Goal: Task Accomplishment & Management: Use online tool/utility

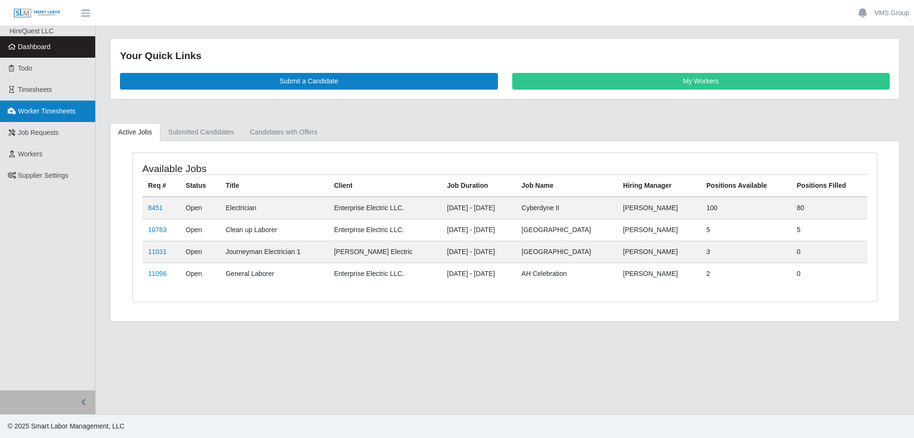
click at [59, 103] on link "Worker Timesheets" at bounding box center [47, 110] width 95 height 21
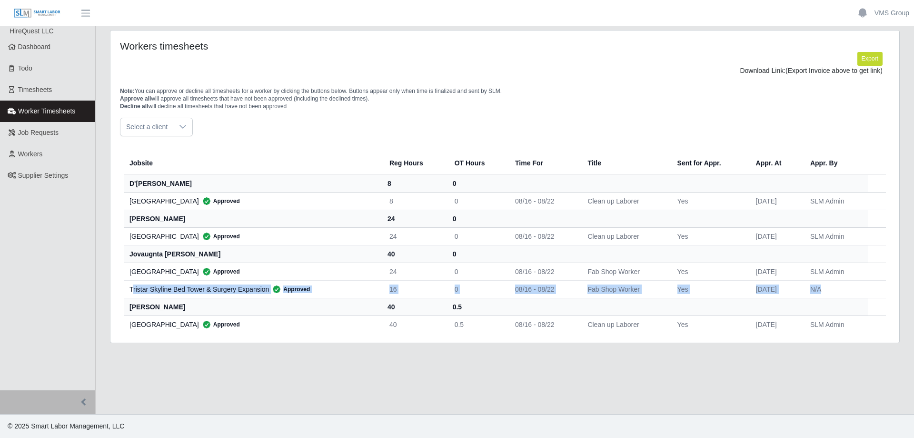
drag, startPoint x: 132, startPoint y: 289, endPoint x: 867, endPoint y: 292, distance: 735.4
click at [867, 292] on tr "Tristar Skyline Bed Tower & Surgery Expansion Approved 16 0 08/16 - 08/22 Fab S…" at bounding box center [505, 289] width 763 height 18
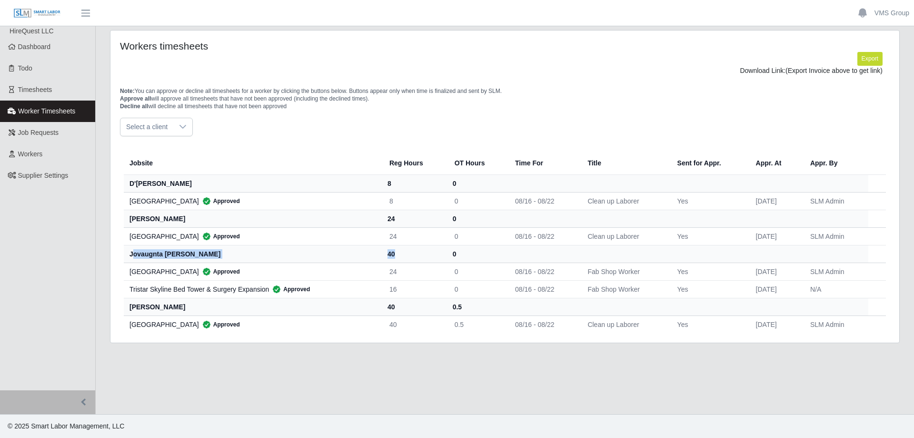
drag, startPoint x: 134, startPoint y: 252, endPoint x: 440, endPoint y: 255, distance: 306.3
click at [440, 255] on tr "jovaugnta vestal brent 40 0" at bounding box center [505, 254] width 763 height 18
click at [411, 275] on td "24" at bounding box center [414, 271] width 65 height 18
click at [45, 92] on span "Timesheets" at bounding box center [35, 90] width 34 height 8
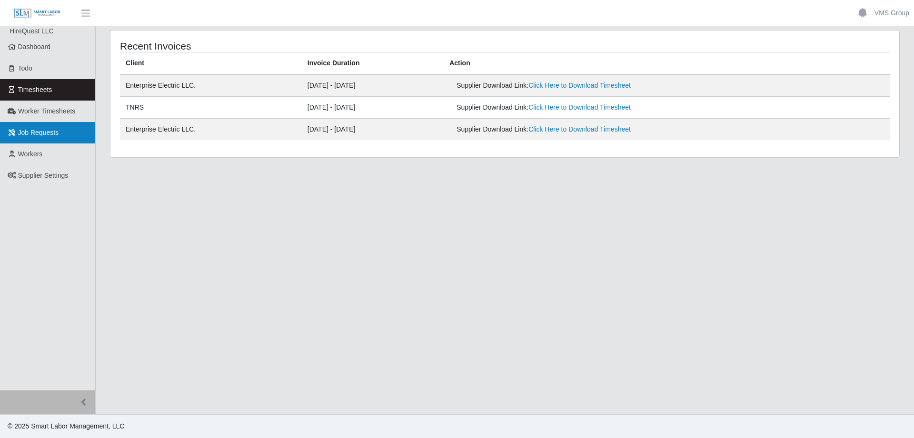
click at [32, 135] on span "Job Requests" at bounding box center [38, 133] width 41 height 8
